Goal: Transaction & Acquisition: Download file/media

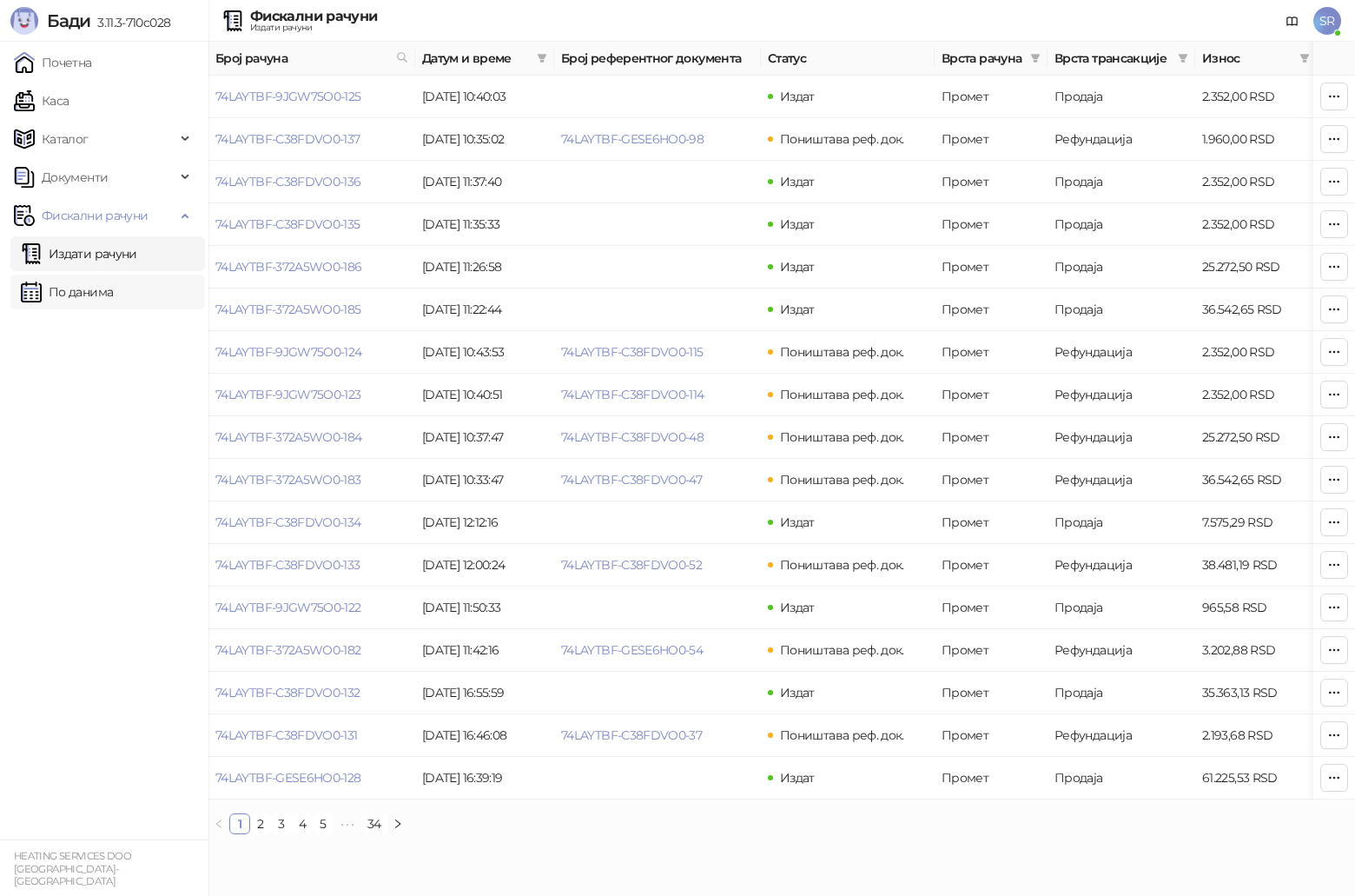
click at [94, 291] on link "По данима" at bounding box center [66, 292] width 92 height 35
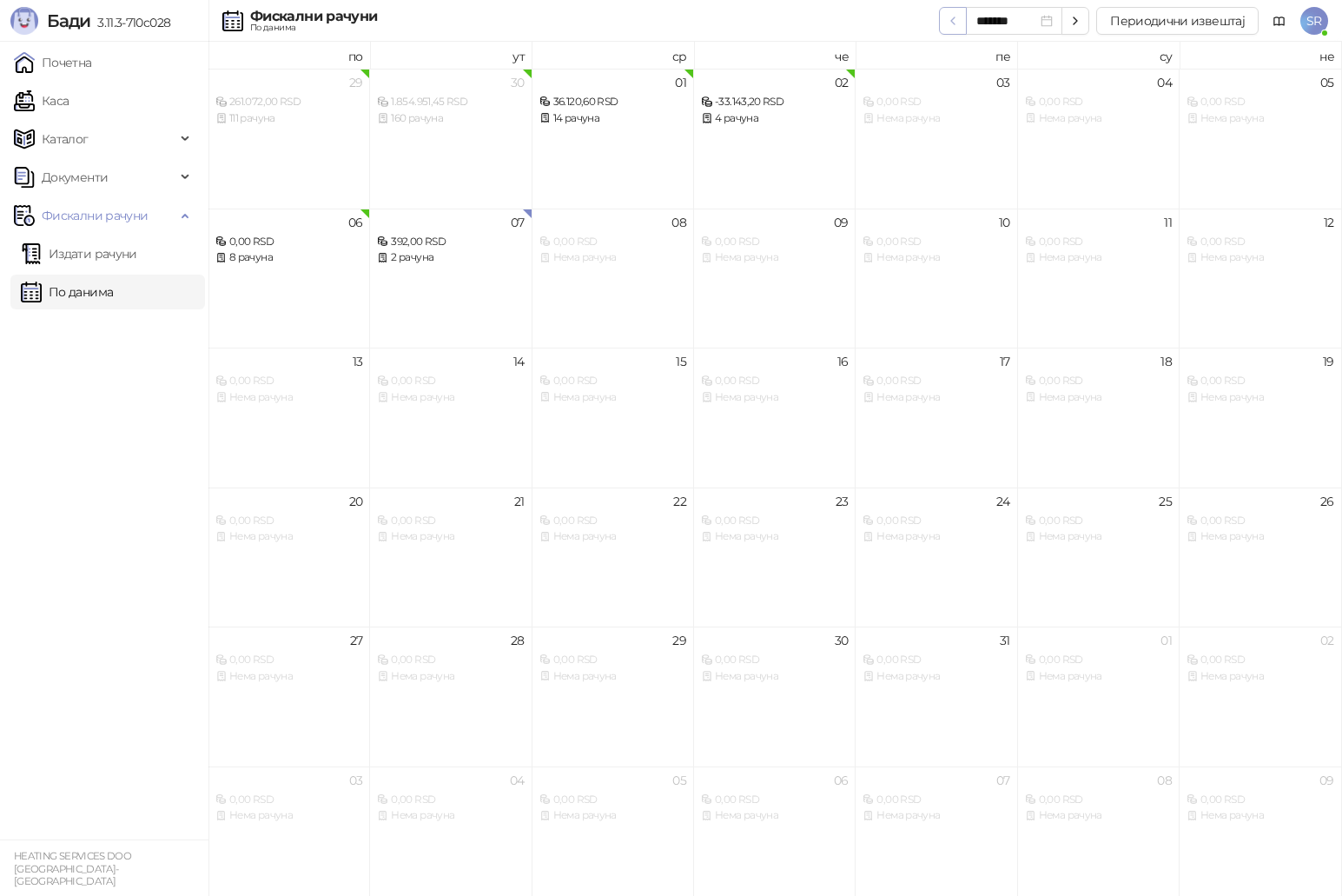
click at [954, 22] on icon "button" at bounding box center [952, 21] width 4 height 7
type input "*******"
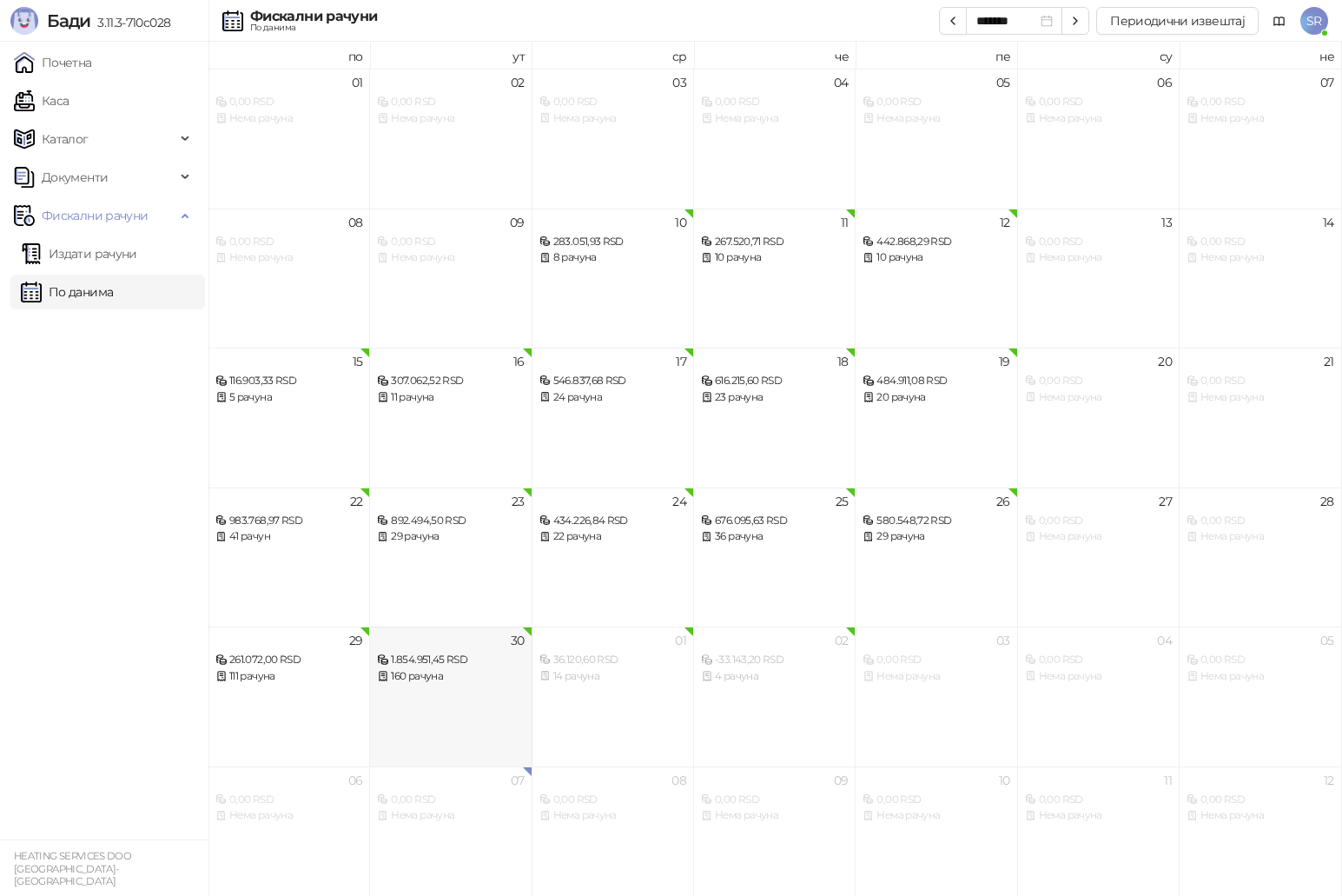
click at [489, 696] on div "30 1.854.951,45 RSD 160 рачуна" at bounding box center [451, 697] width 162 height 140
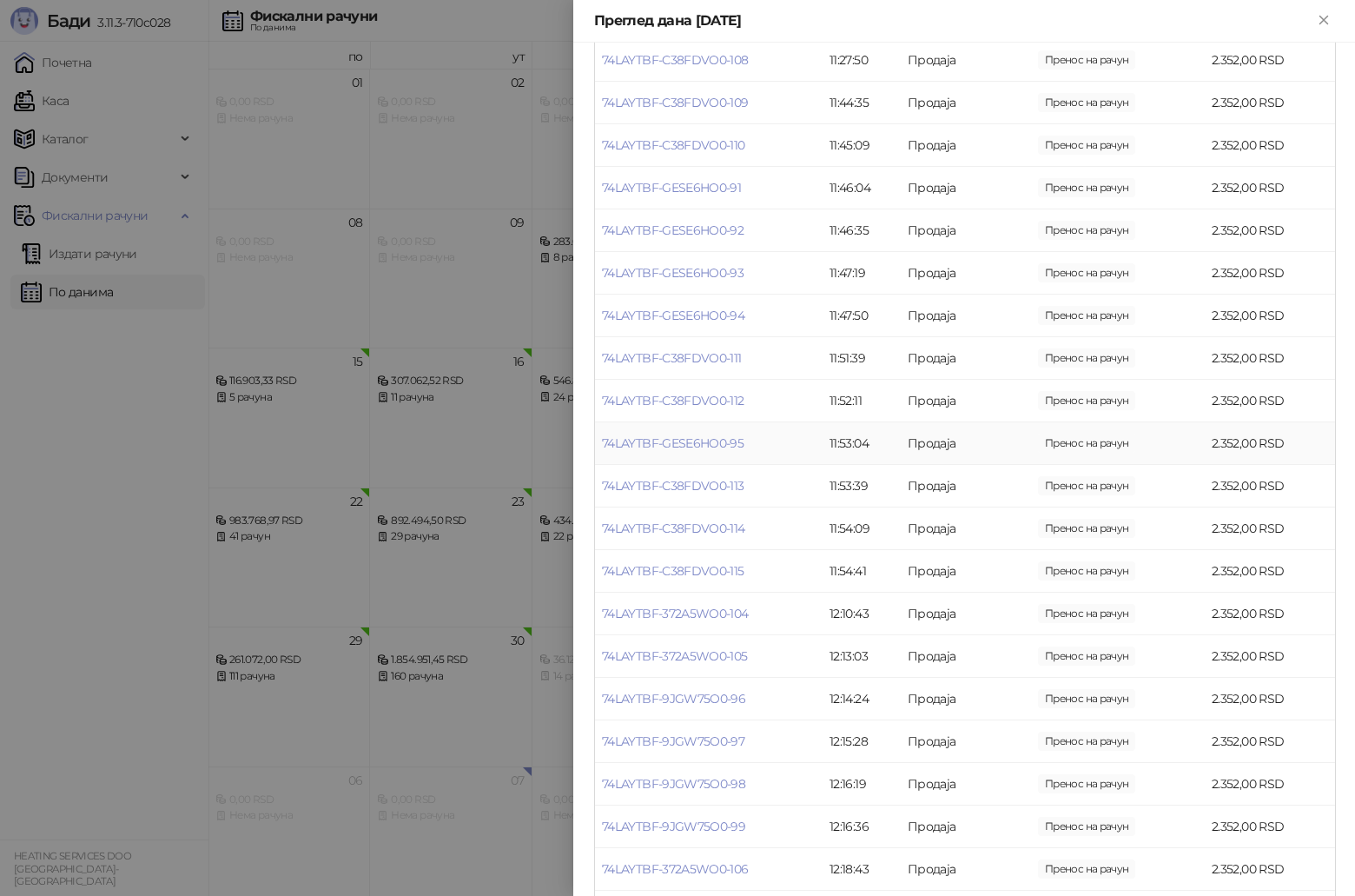
scroll to position [608, 0]
click at [743, 488] on link "74LAYTBF-C38FDVO0-114" at bounding box center [674, 487] width 144 height 15
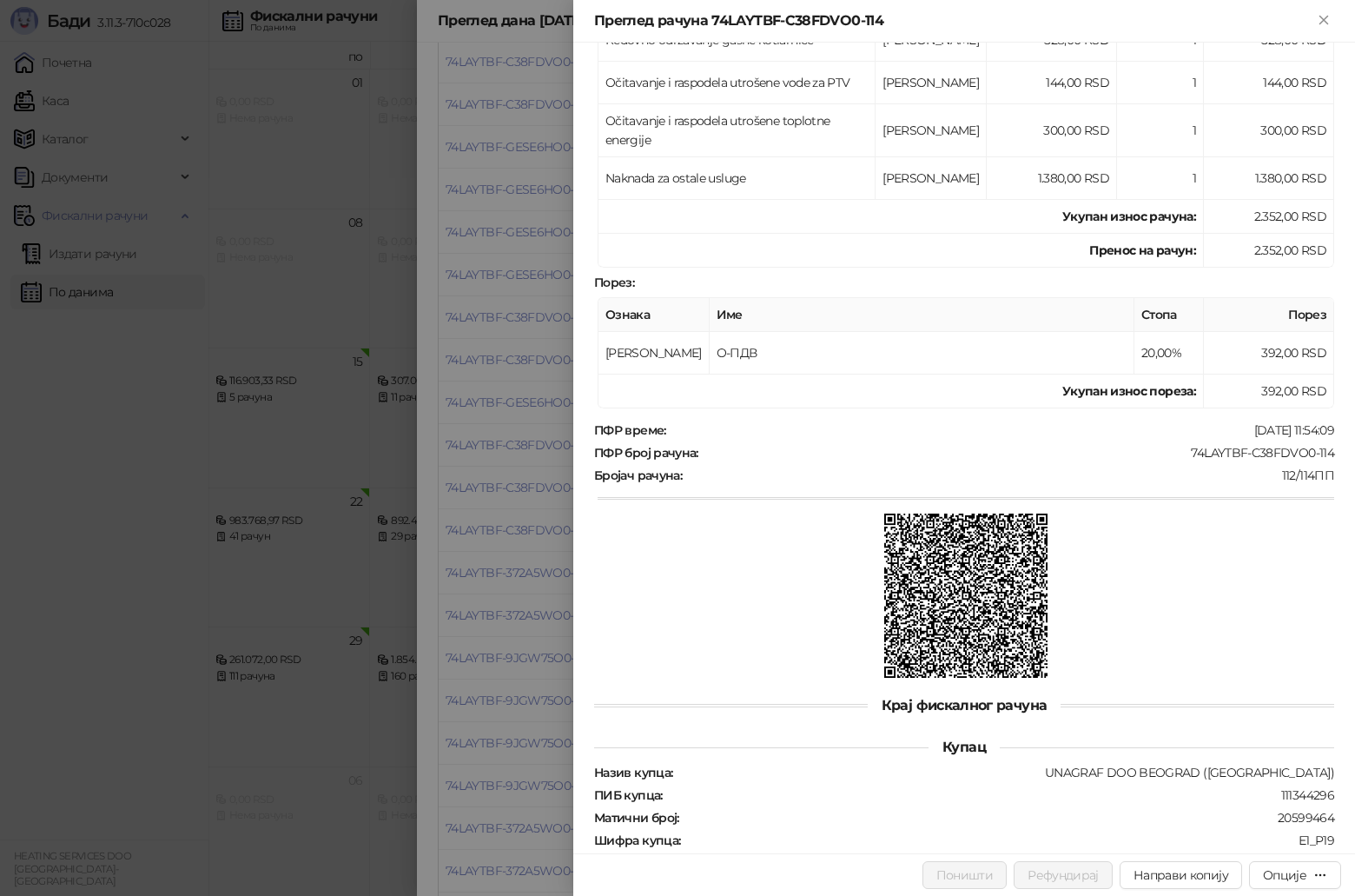
scroll to position [347, 0]
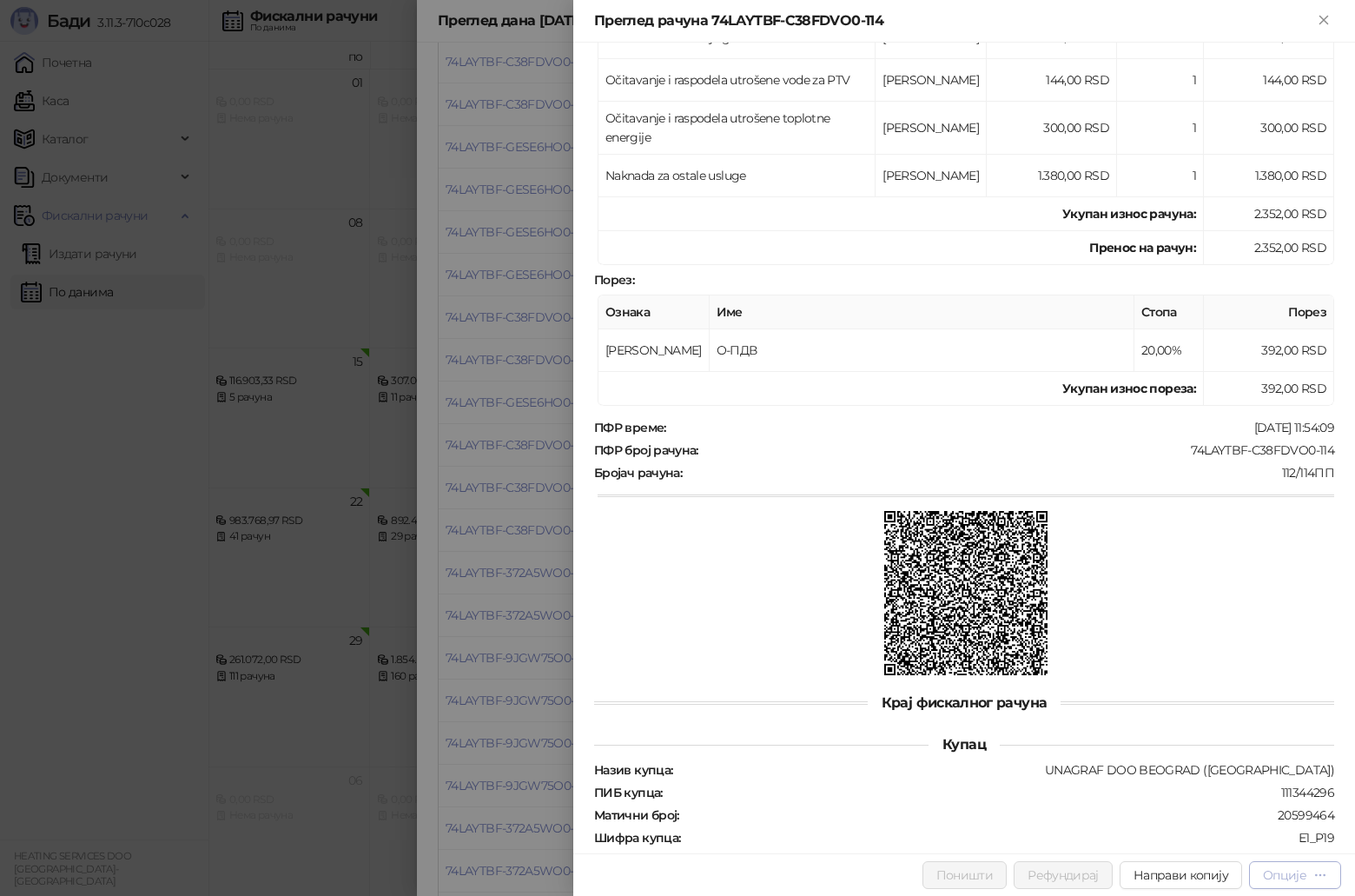
click at [1287, 868] on div "Опције" at bounding box center [1285, 874] width 43 height 15
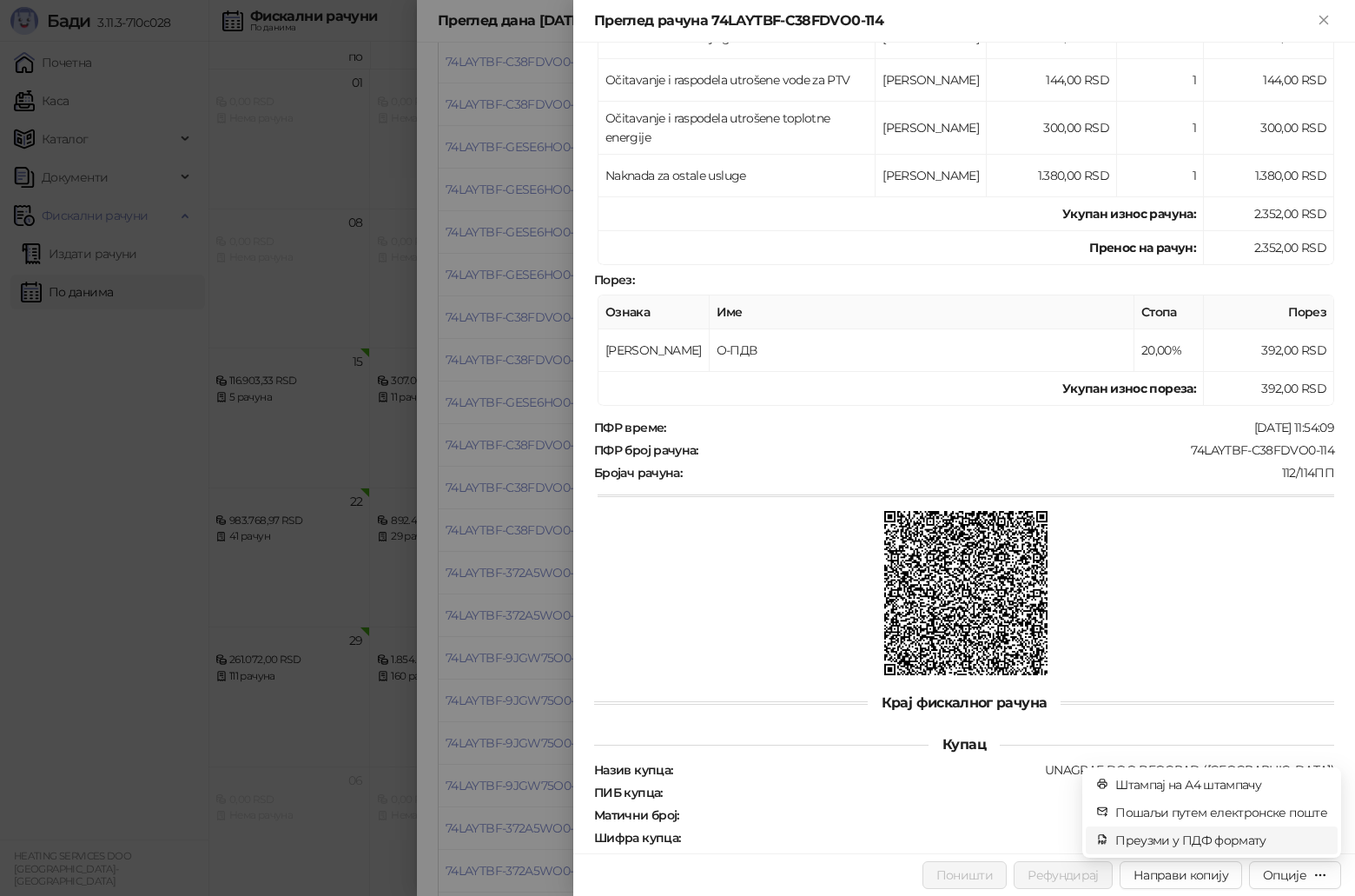
click at [1201, 840] on span "Преузми у ПДФ формату" at bounding box center [1221, 839] width 212 height 19
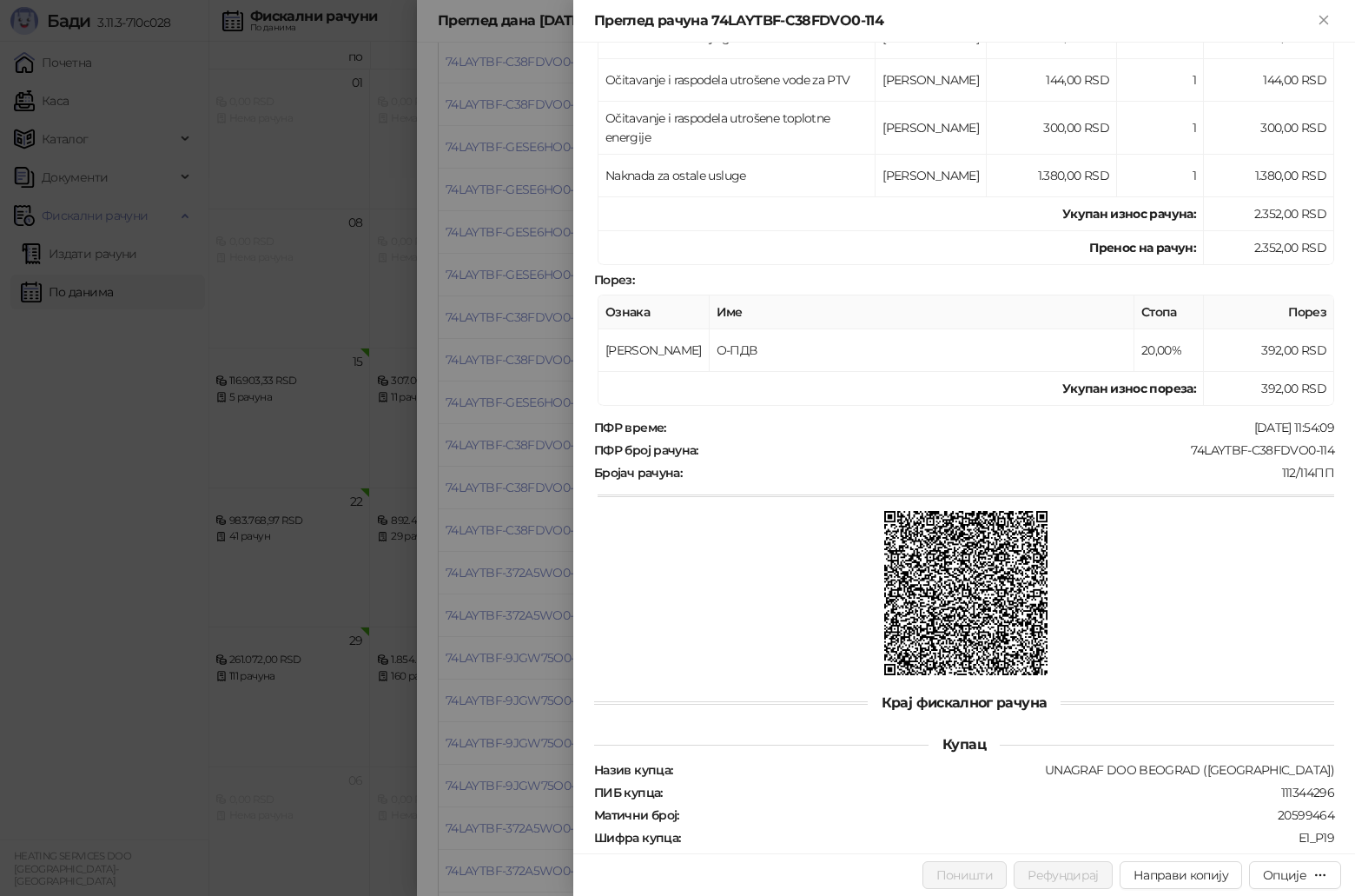
click at [541, 614] on div at bounding box center [677, 448] width 1355 height 896
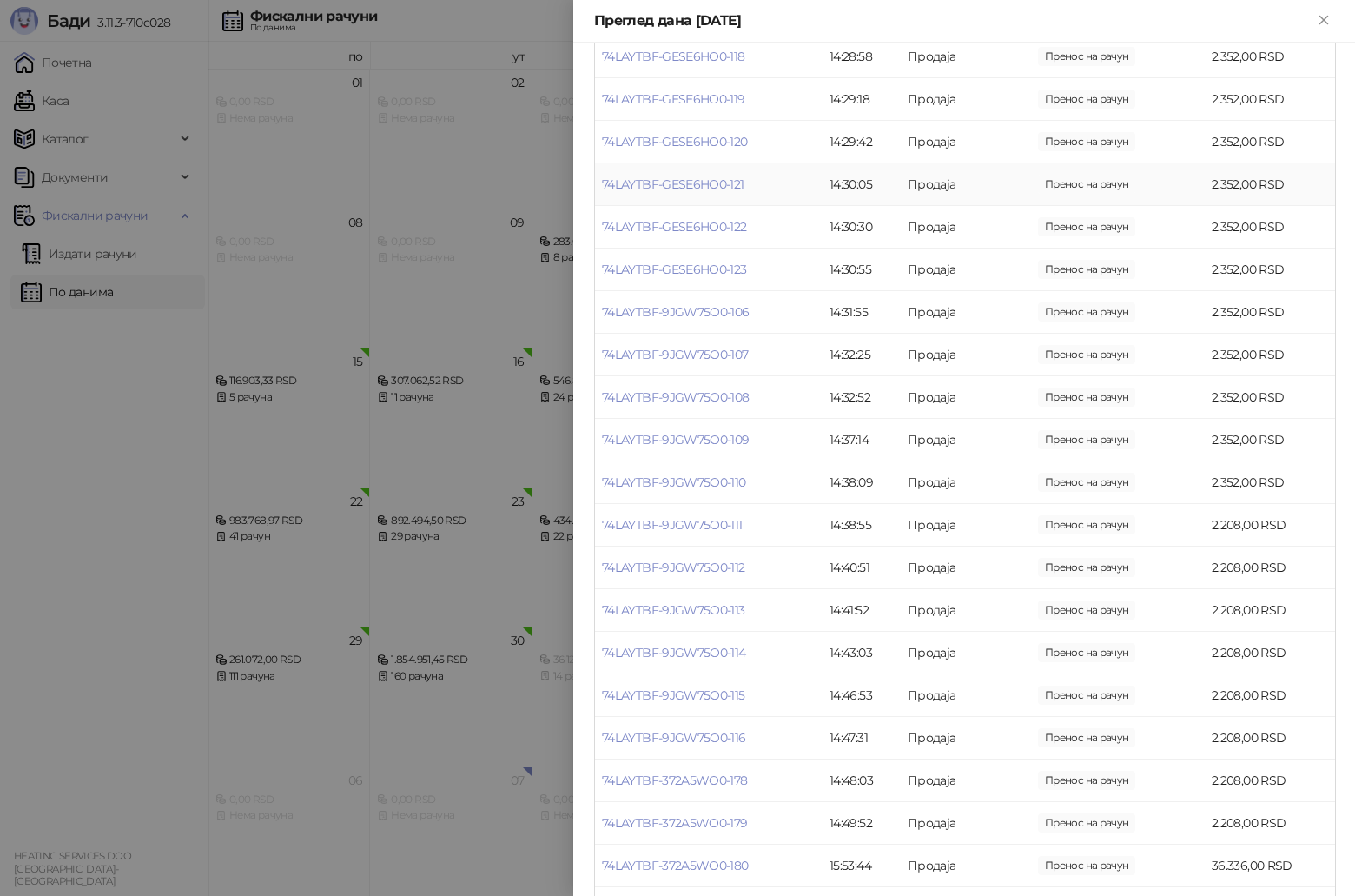
scroll to position [6245, 0]
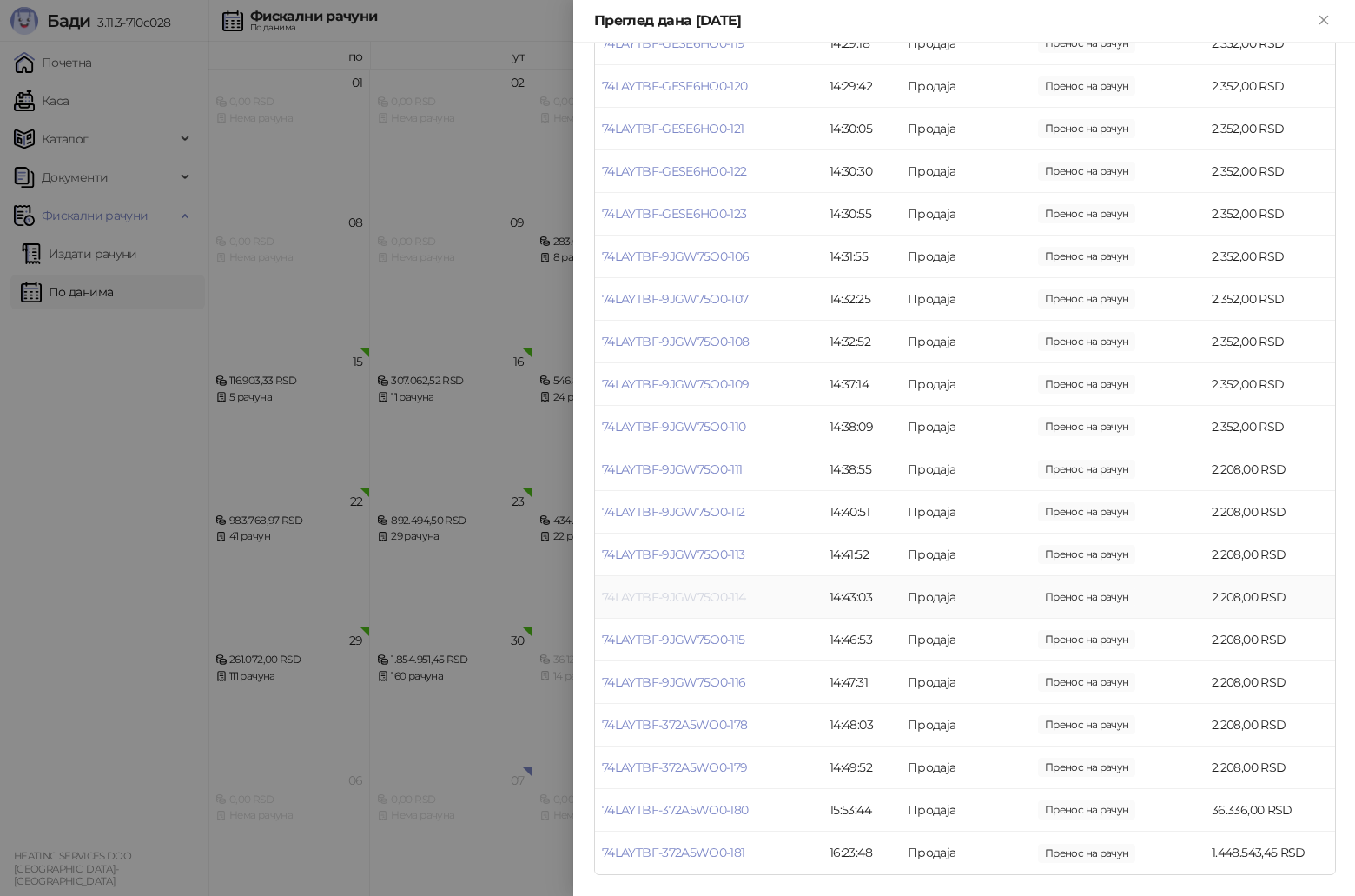
click at [731, 596] on link "74LAYTBF-9JGW75O0-114" at bounding box center [674, 596] width 145 height 15
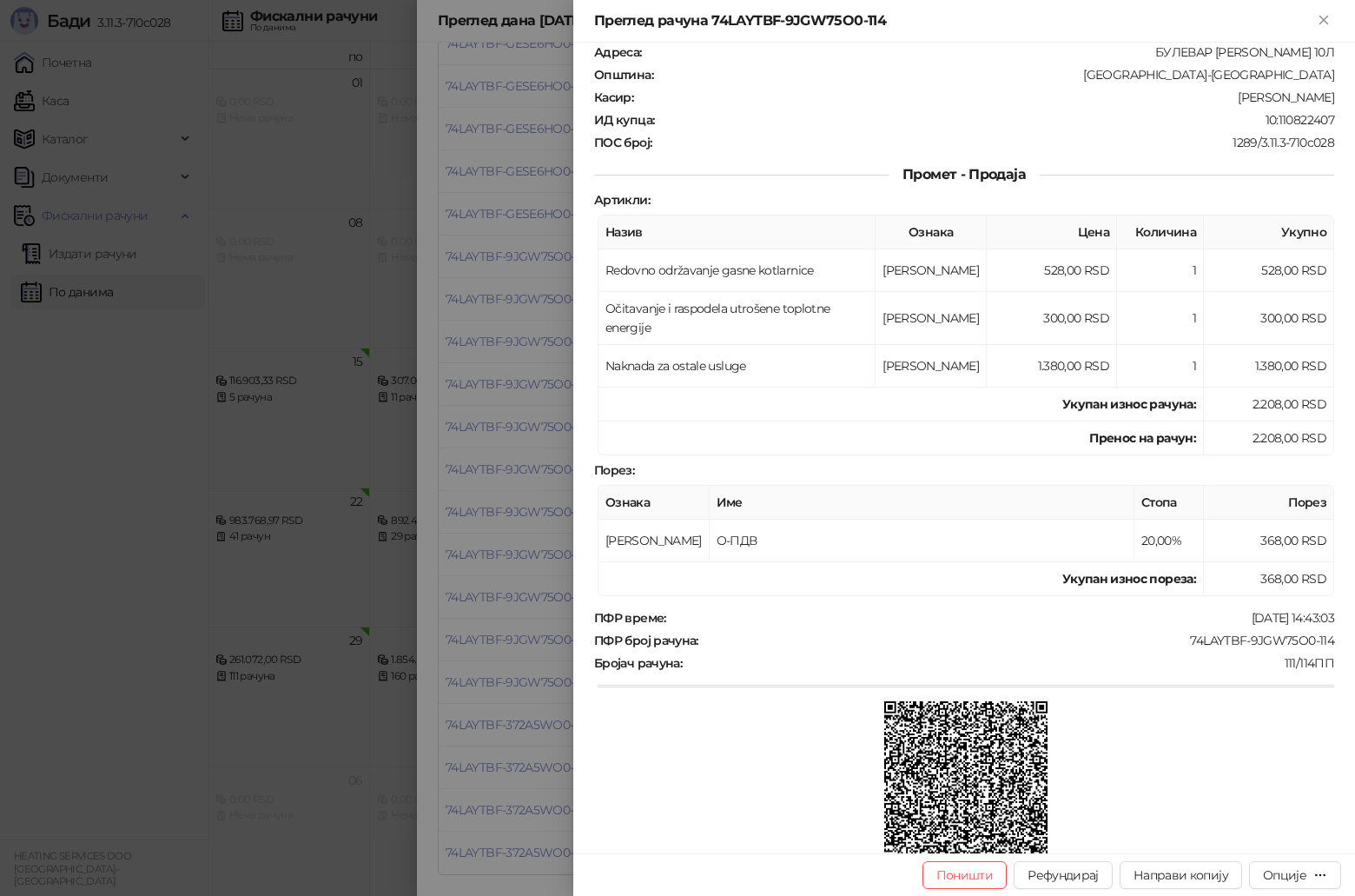
scroll to position [366, 0]
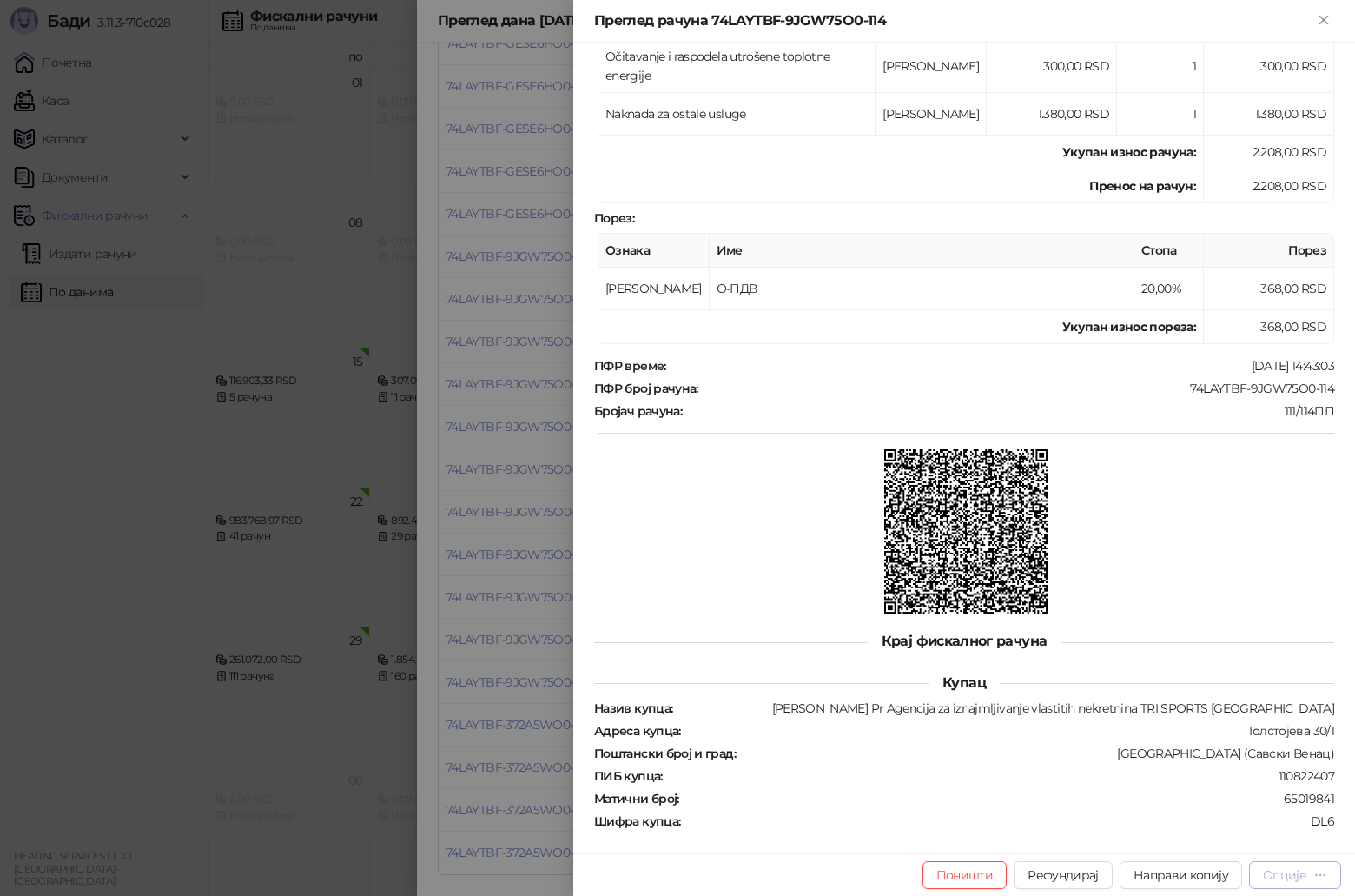
click at [1289, 874] on div "Опције" at bounding box center [1285, 874] width 43 height 15
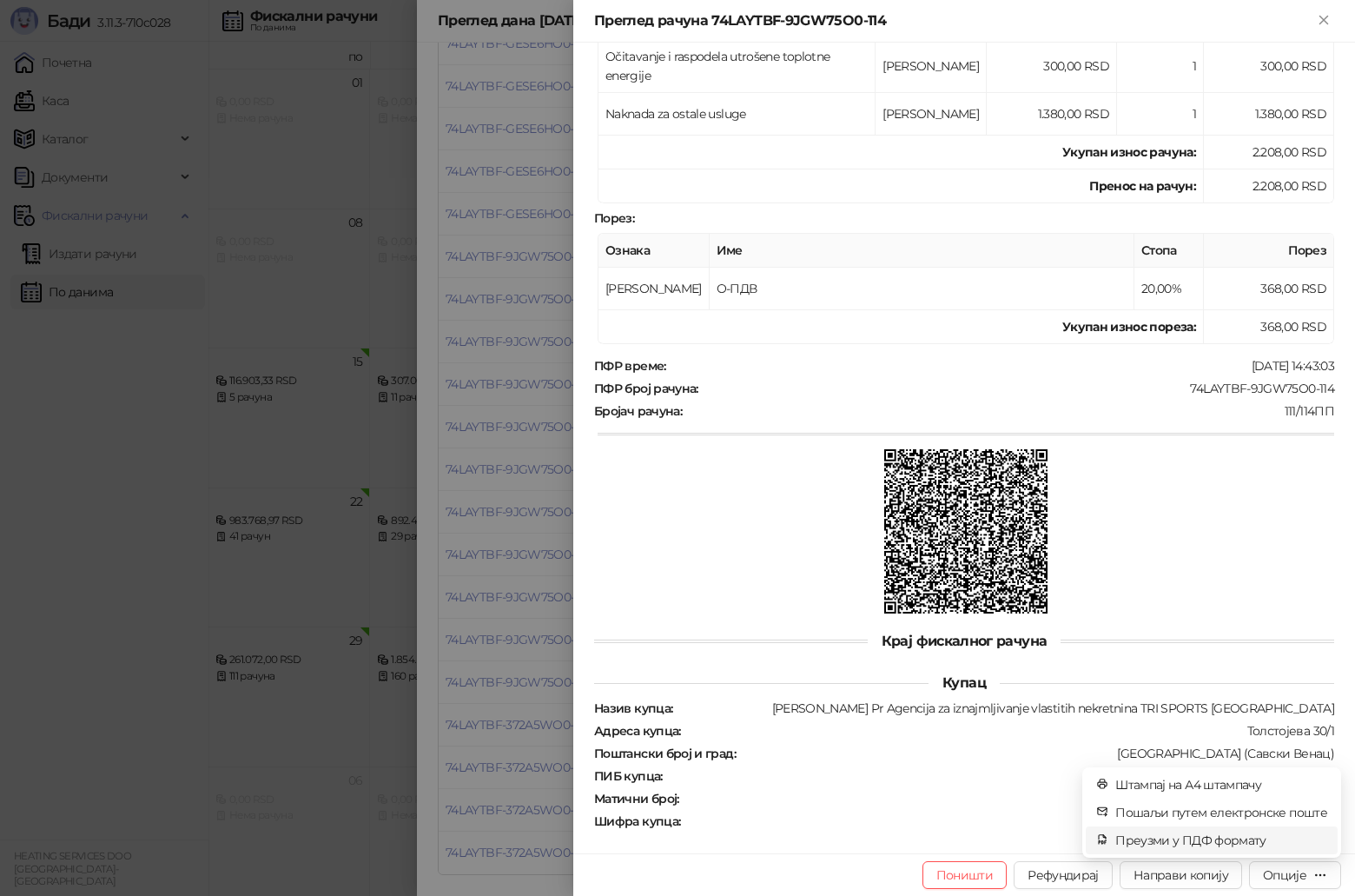
click at [1205, 843] on span "Преузми у ПДФ формату" at bounding box center [1221, 839] width 212 height 19
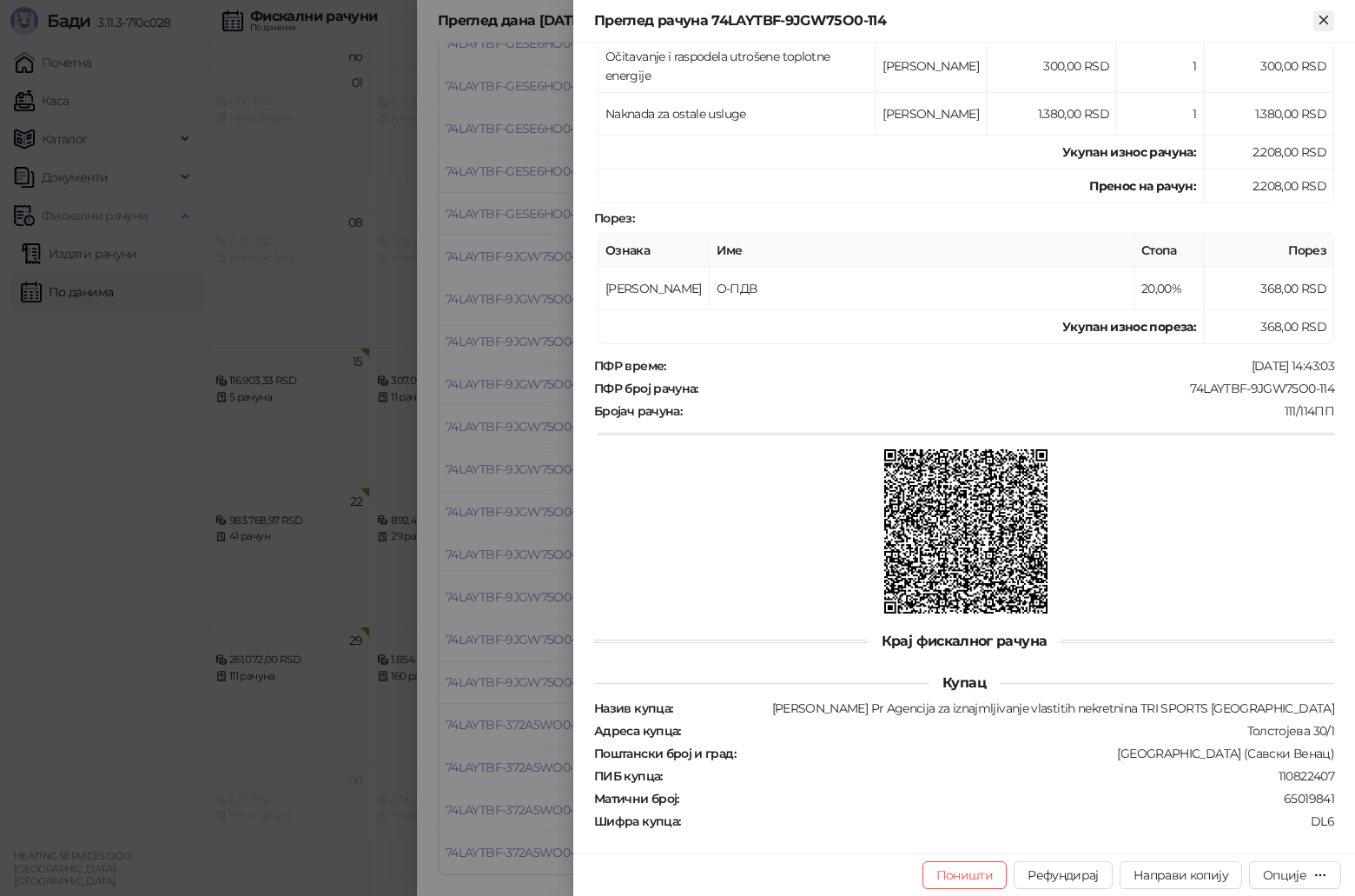
click at [1318, 23] on icon "Close" at bounding box center [1324, 20] width 15 height 15
